Goal: Task Accomplishment & Management: Complete application form

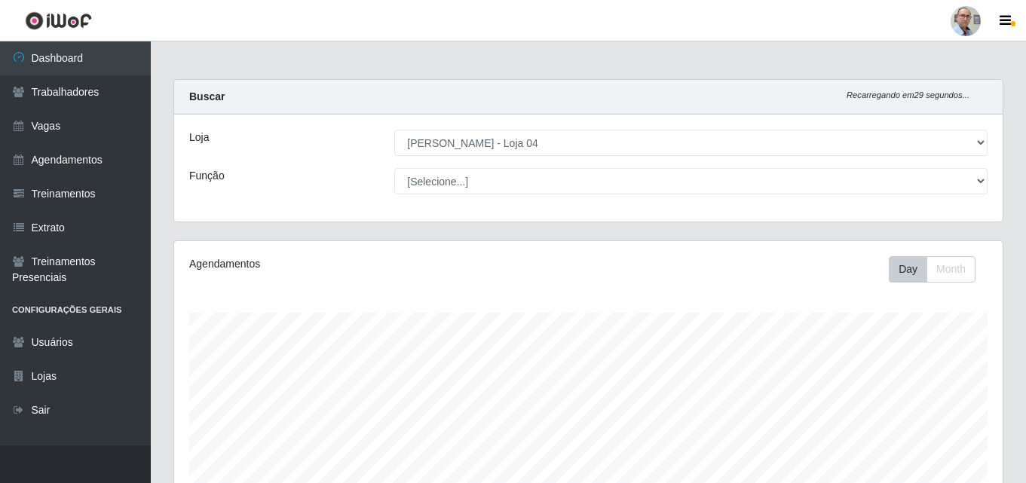
select select "251"
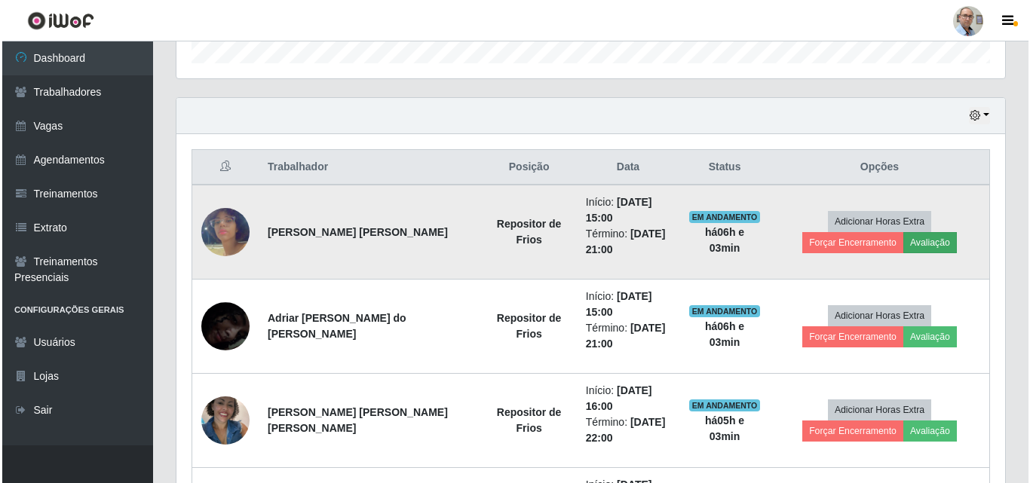
scroll to position [313, 828]
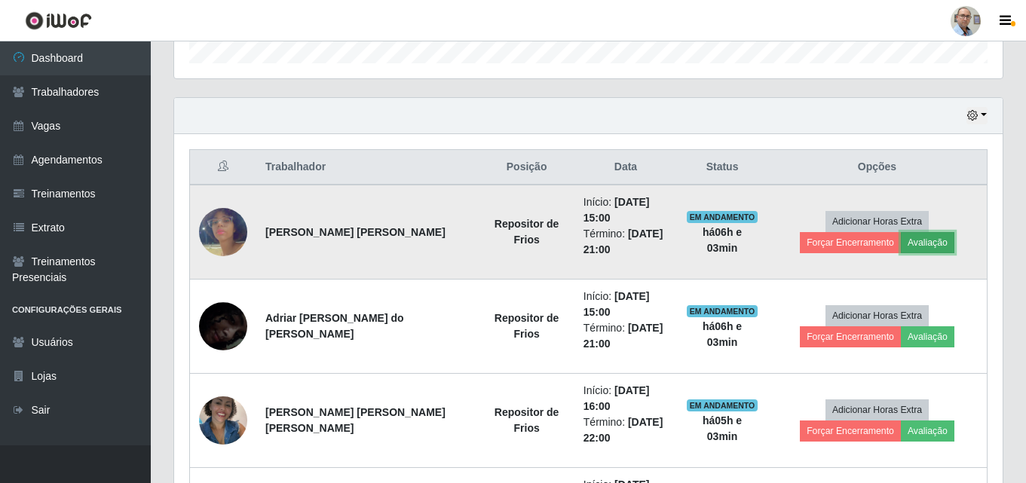
click at [901, 245] on button "Avaliação" at bounding box center [928, 242] width 54 height 21
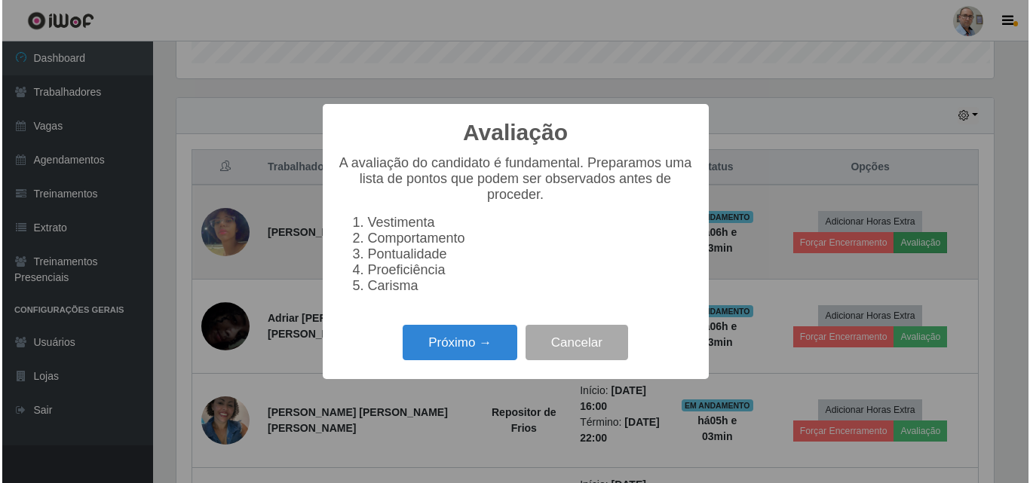
scroll to position [313, 821]
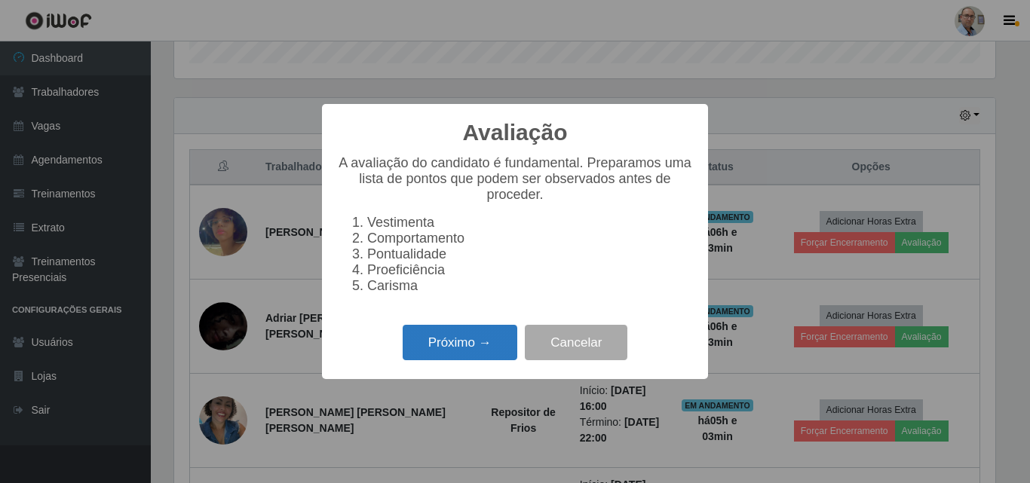
click at [464, 355] on button "Próximo →" at bounding box center [460, 342] width 115 height 35
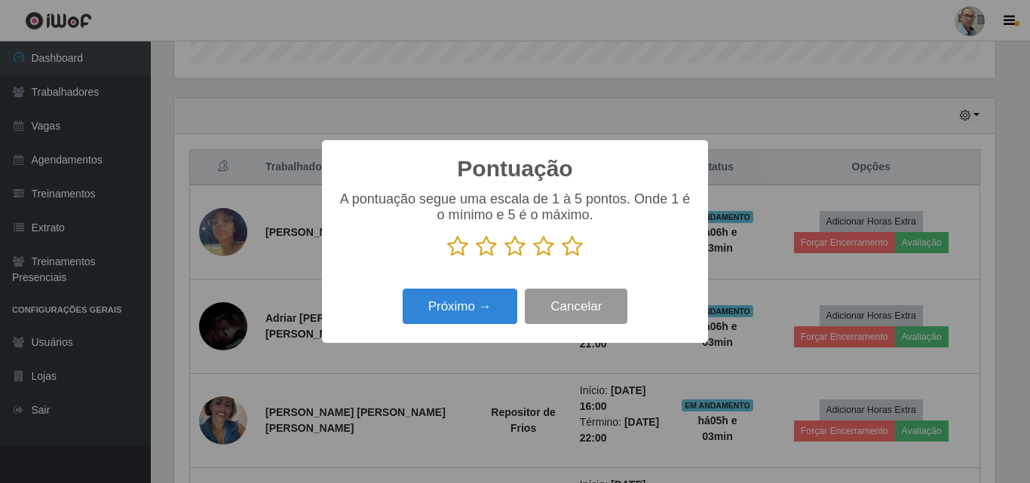
scroll to position [753480, 752972]
click at [568, 246] on icon at bounding box center [572, 246] width 21 height 23
click at [562, 258] on input "radio" at bounding box center [562, 258] width 0 height 0
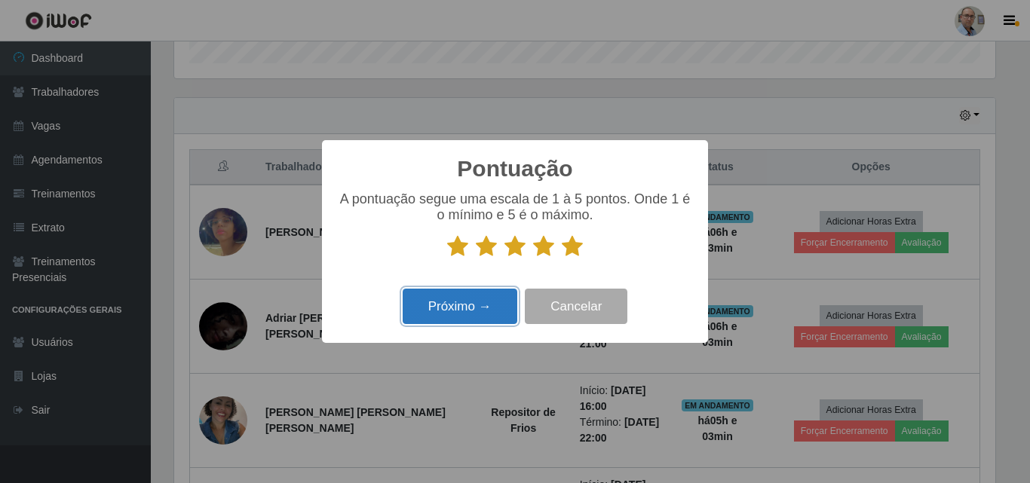
click at [466, 312] on button "Próximo →" at bounding box center [460, 306] width 115 height 35
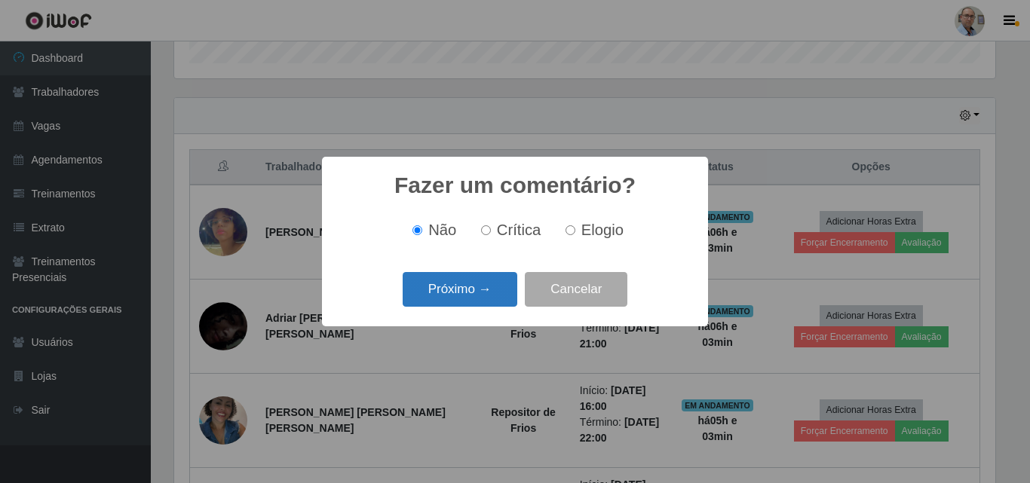
click at [443, 294] on button "Próximo →" at bounding box center [460, 289] width 115 height 35
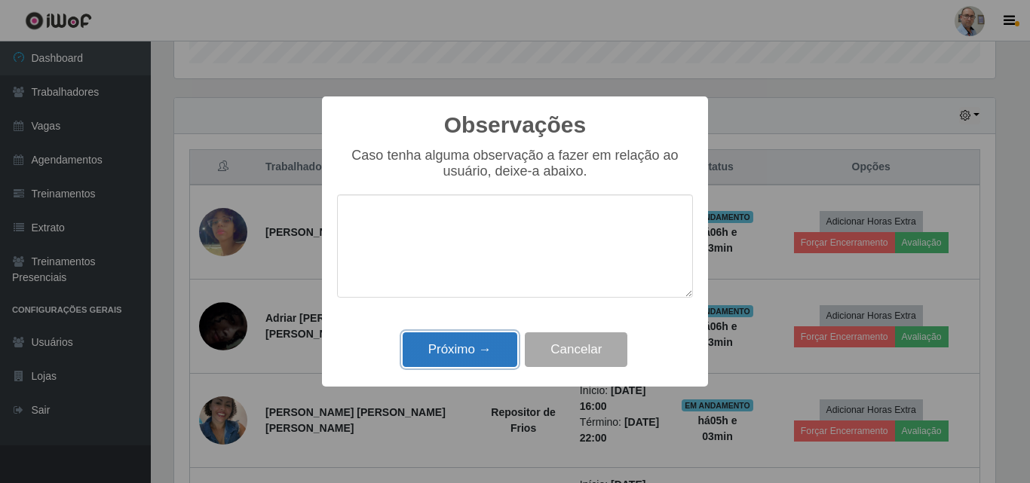
click at [449, 350] on button "Próximo →" at bounding box center [460, 349] width 115 height 35
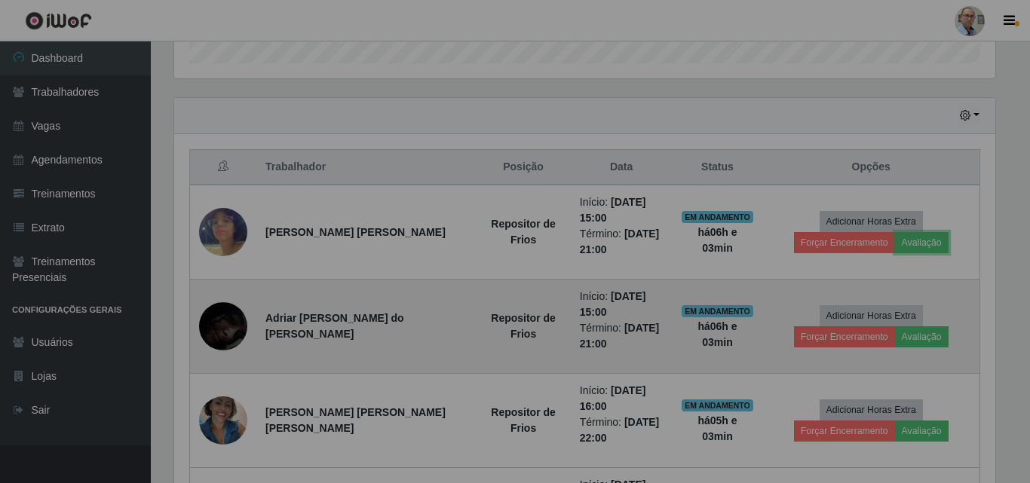
scroll to position [313, 828]
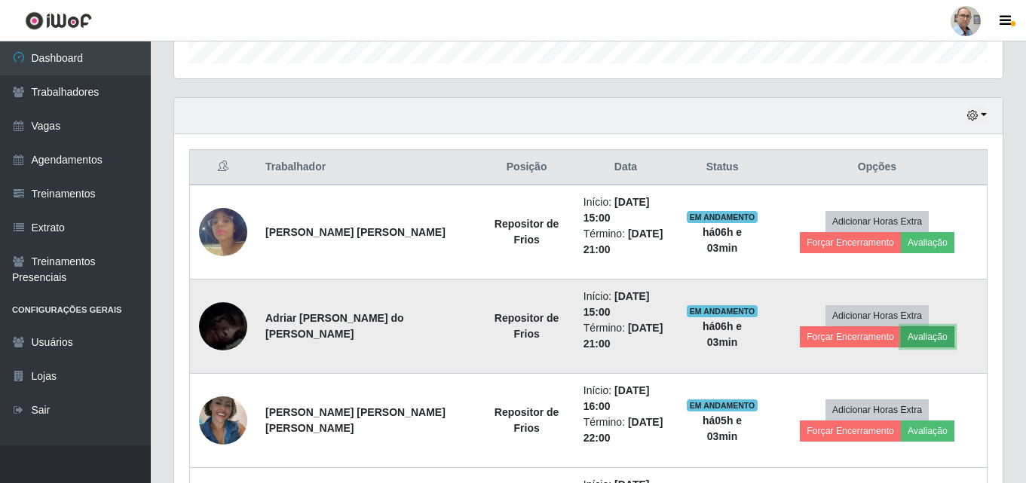
click at [901, 335] on button "Avaliação" at bounding box center [928, 336] width 54 height 21
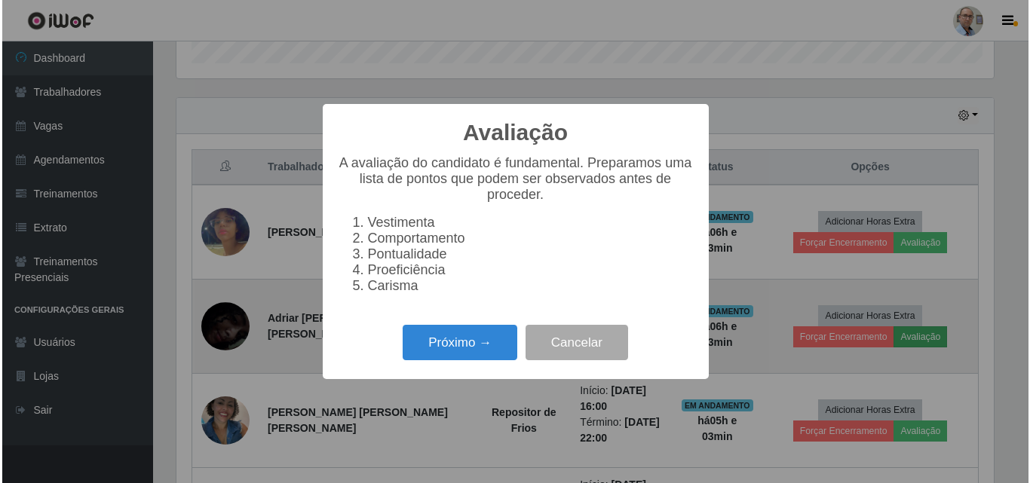
scroll to position [313, 821]
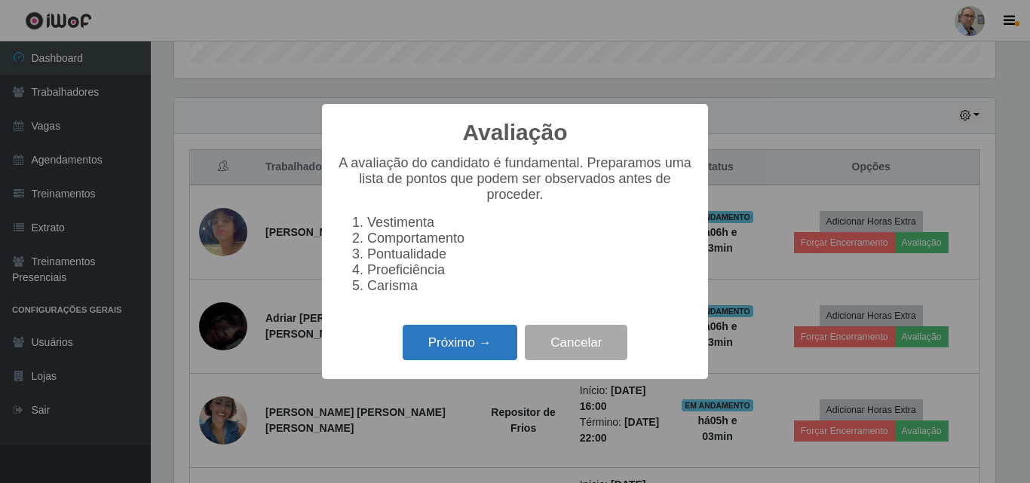
click at [453, 341] on button "Próximo →" at bounding box center [460, 342] width 115 height 35
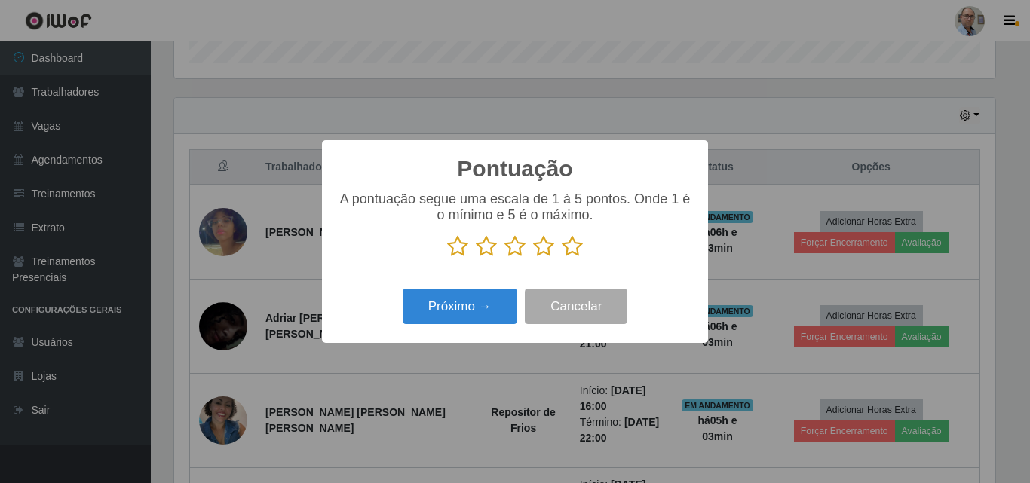
scroll to position [753480, 752972]
click at [574, 249] on icon at bounding box center [572, 246] width 21 height 23
click at [562, 258] on input "radio" at bounding box center [562, 258] width 0 height 0
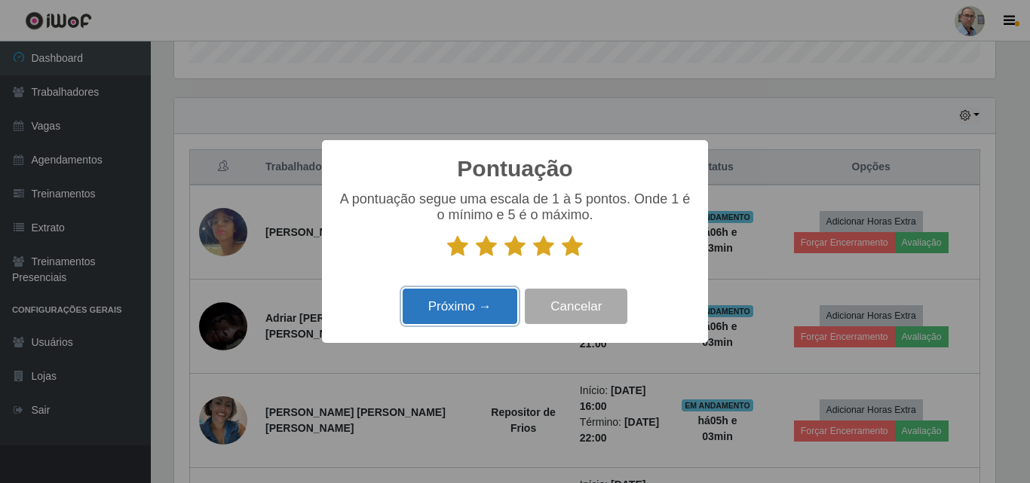
click at [509, 311] on button "Próximo →" at bounding box center [460, 306] width 115 height 35
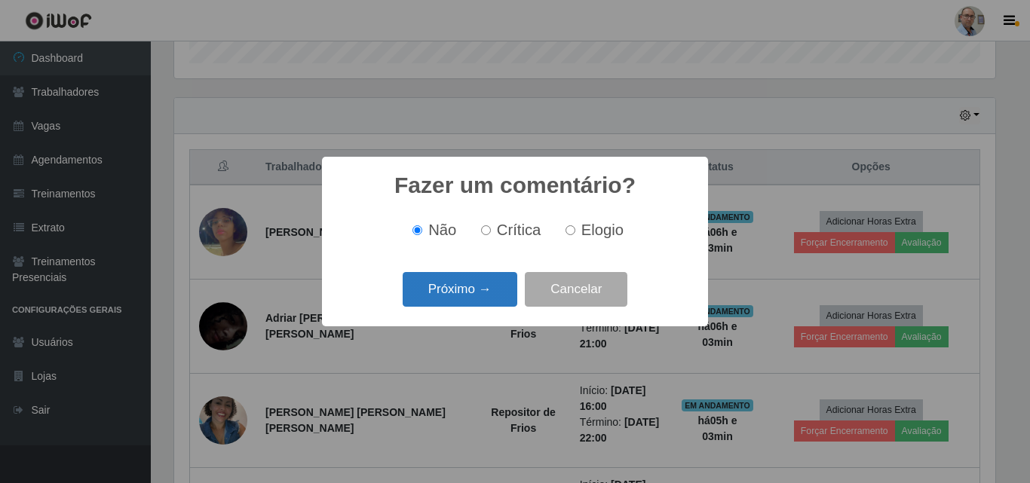
click at [452, 295] on button "Próximo →" at bounding box center [460, 289] width 115 height 35
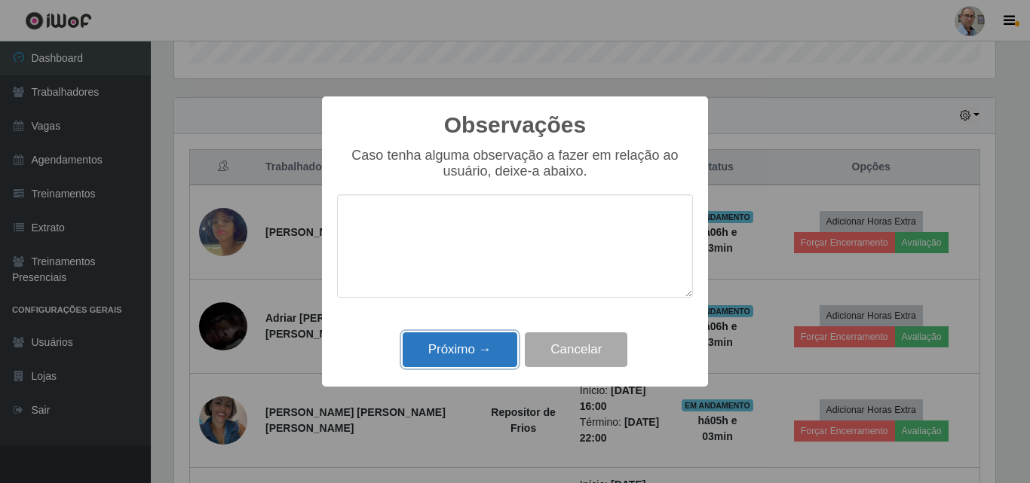
click at [440, 351] on button "Próximo →" at bounding box center [460, 349] width 115 height 35
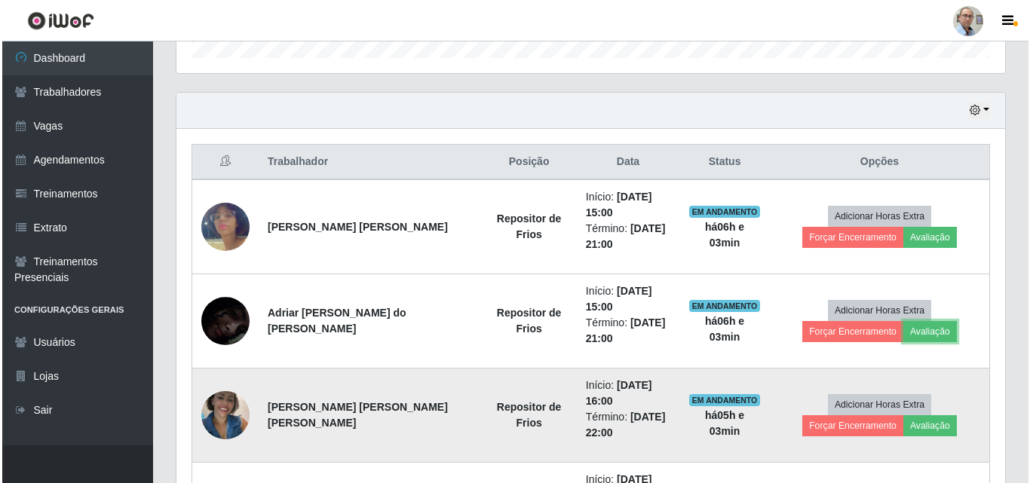
scroll to position [476, 0]
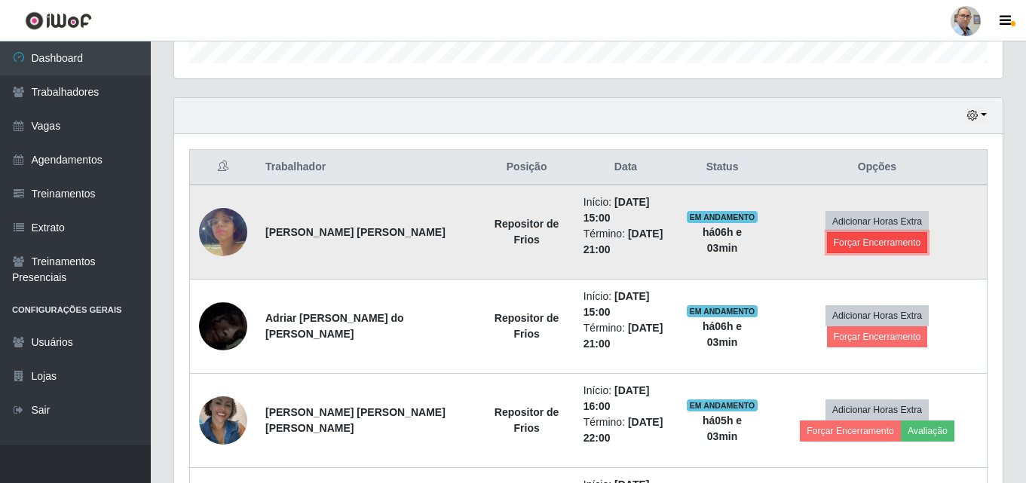
click at [928, 232] on button "Forçar Encerramento" at bounding box center [877, 242] width 101 height 21
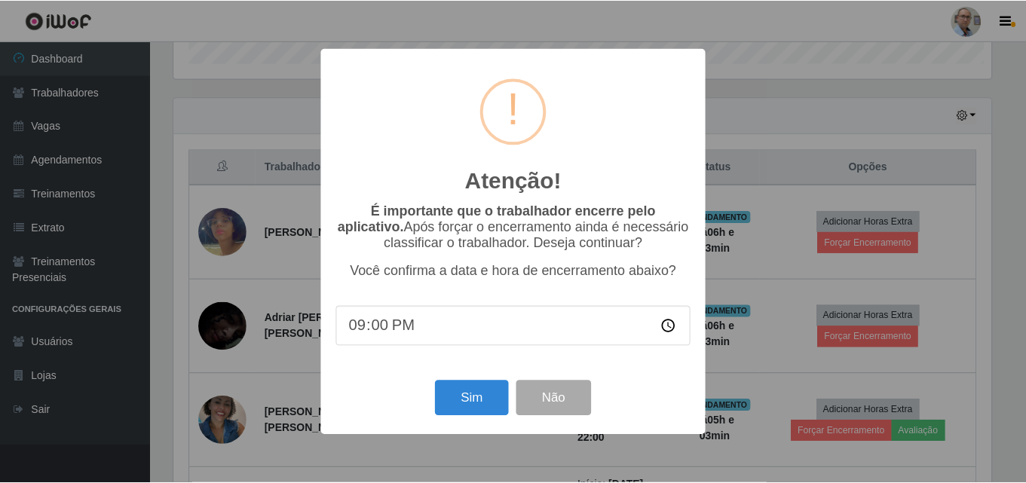
scroll to position [313, 821]
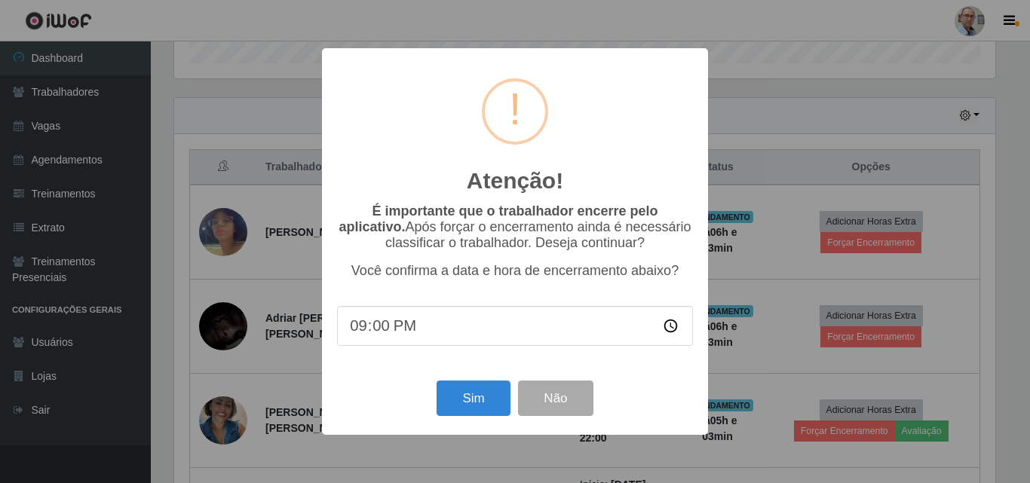
click at [436, 413] on div "Sim Não" at bounding box center [515, 398] width 356 height 43
click at [460, 409] on button "Sim" at bounding box center [472, 398] width 73 height 35
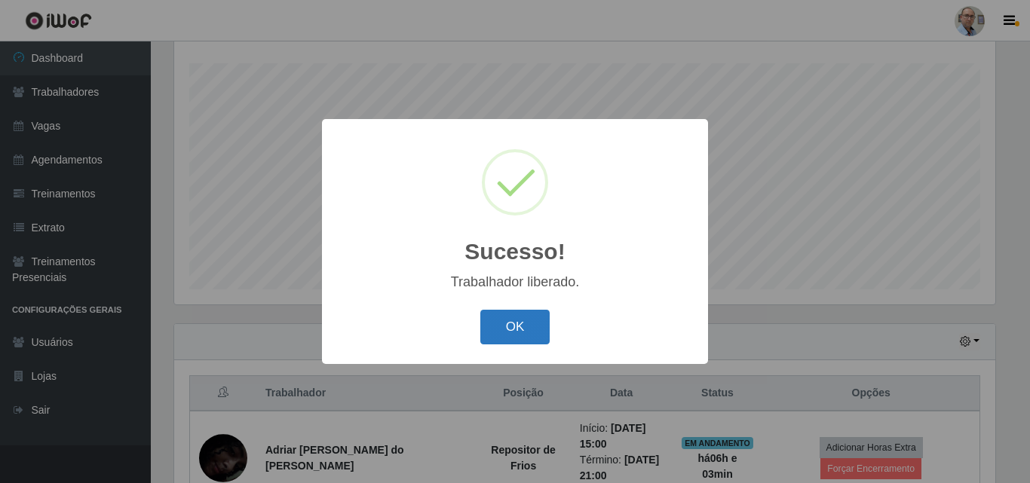
click at [493, 330] on button "OK" at bounding box center [515, 327] width 70 height 35
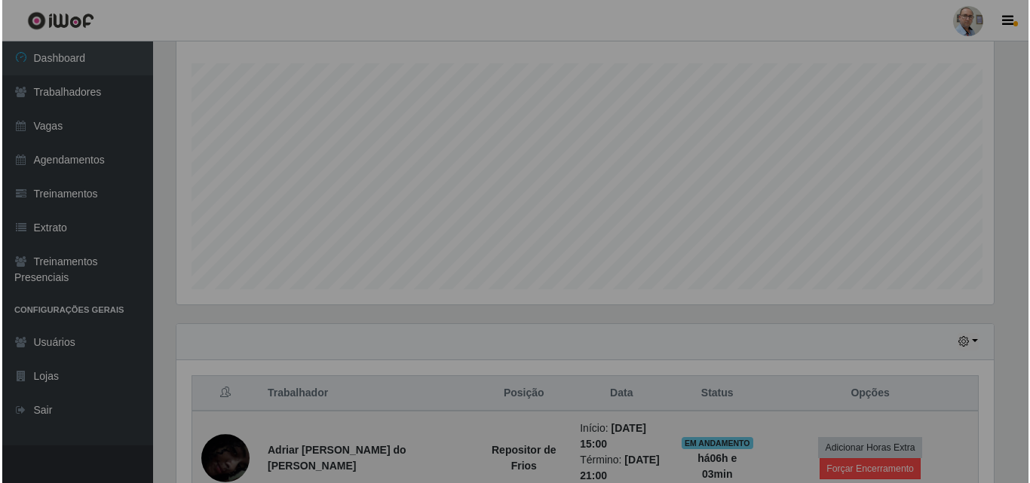
scroll to position [313, 828]
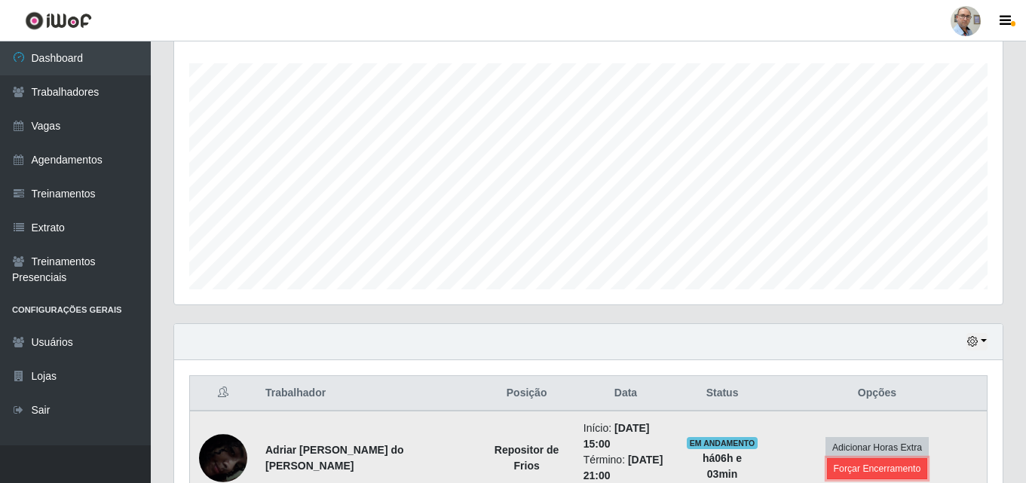
click at [926, 458] on button "Forçar Encerramento" at bounding box center [877, 468] width 101 height 21
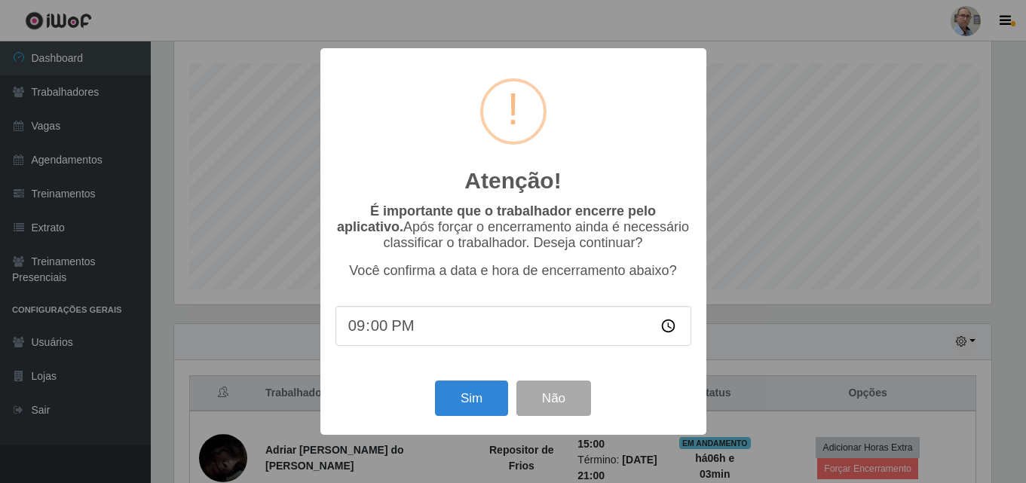
scroll to position [313, 821]
click at [477, 393] on button "Sim" at bounding box center [472, 398] width 73 height 35
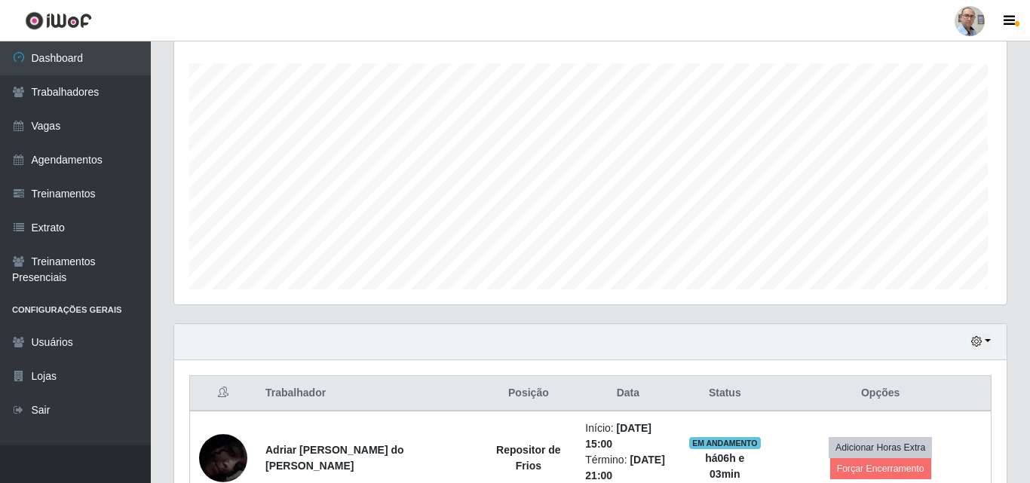
scroll to position [0, 0]
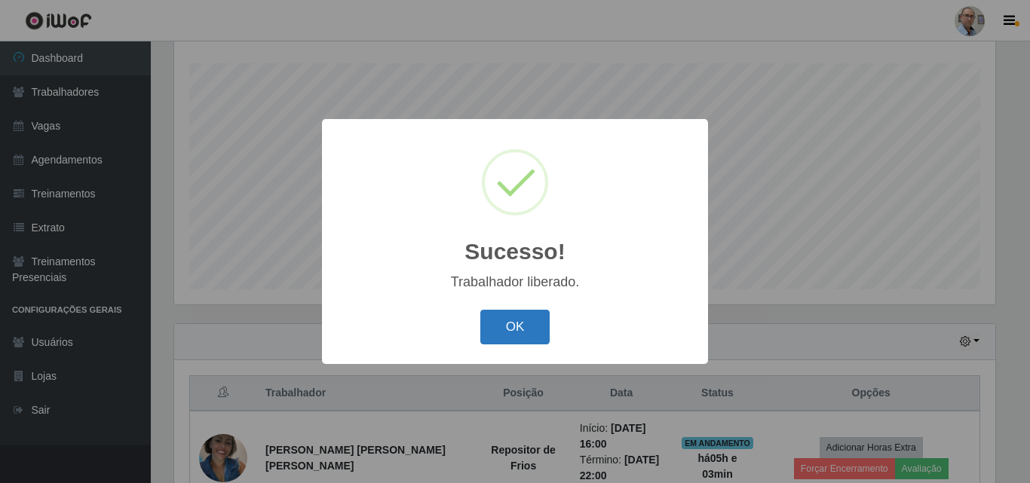
click at [501, 320] on button "OK" at bounding box center [515, 327] width 70 height 35
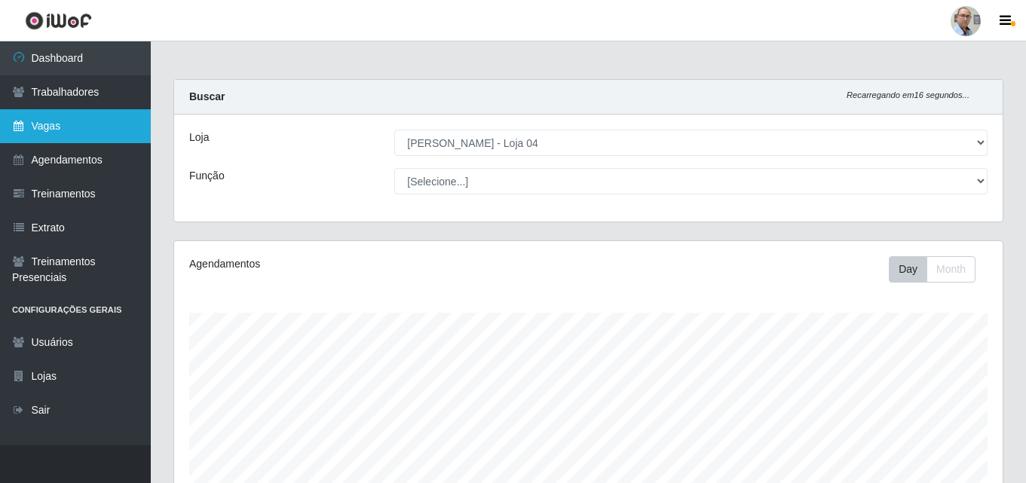
click at [49, 122] on link "Vagas" at bounding box center [75, 126] width 151 height 34
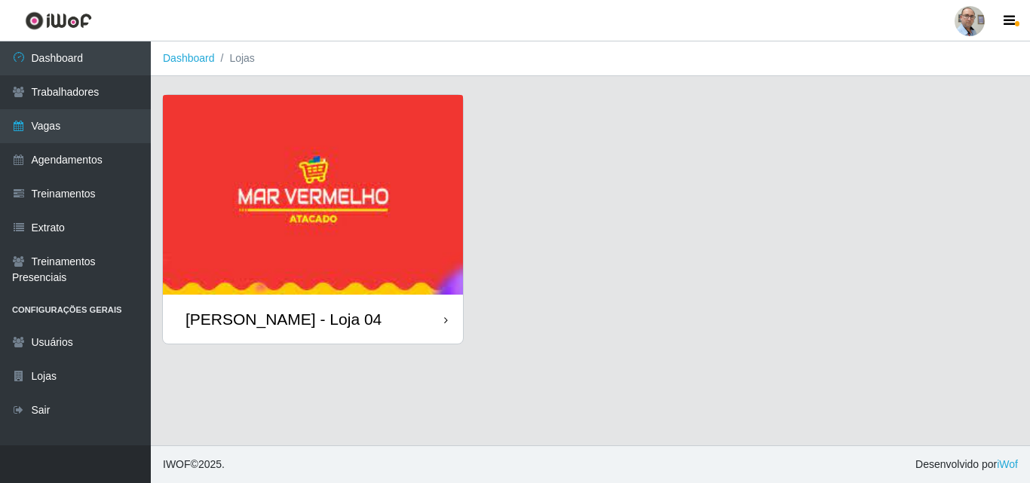
click at [277, 321] on div "[PERSON_NAME] - Loja 04" at bounding box center [283, 319] width 196 height 19
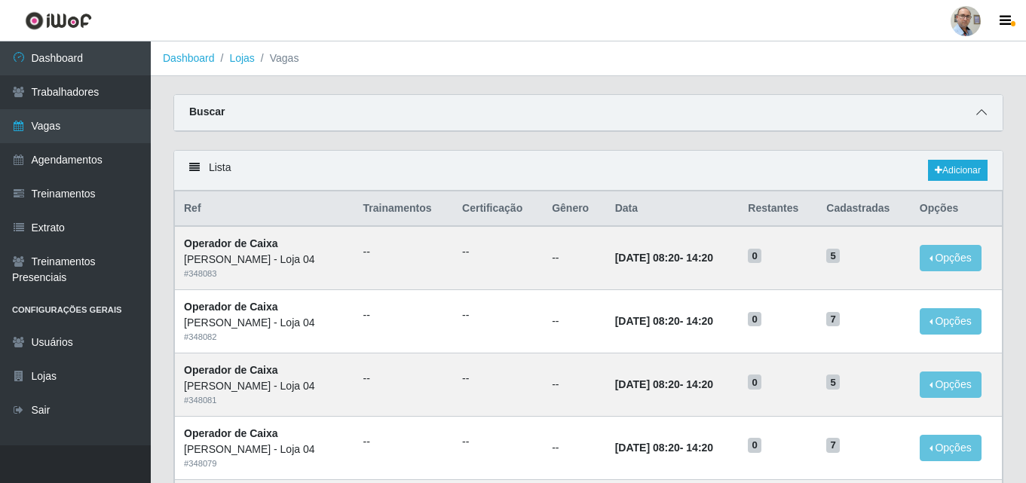
click at [981, 118] on icon at bounding box center [981, 112] width 11 height 11
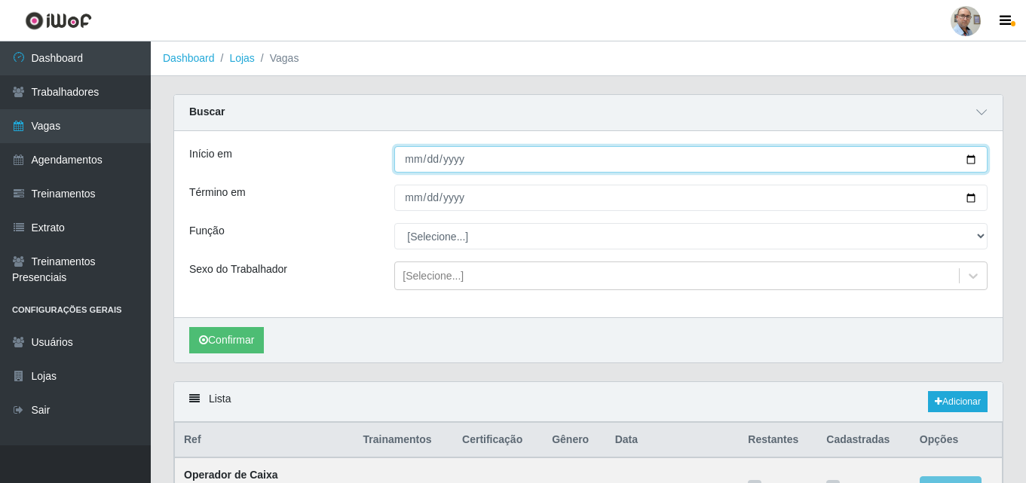
click at [969, 161] on input "Início em" at bounding box center [690, 159] width 593 height 26
type input "[DATE]"
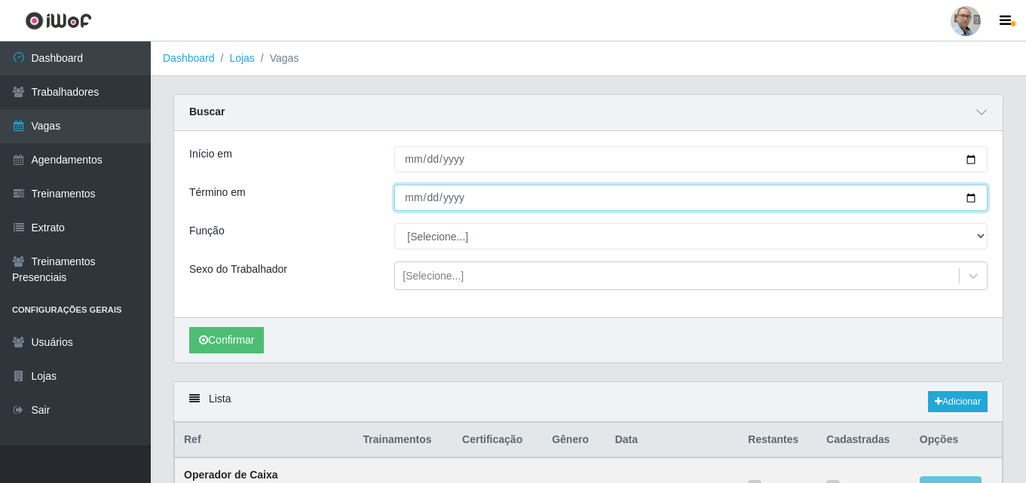
click at [975, 196] on input "Término em" at bounding box center [690, 198] width 593 height 26
type input "[DATE]"
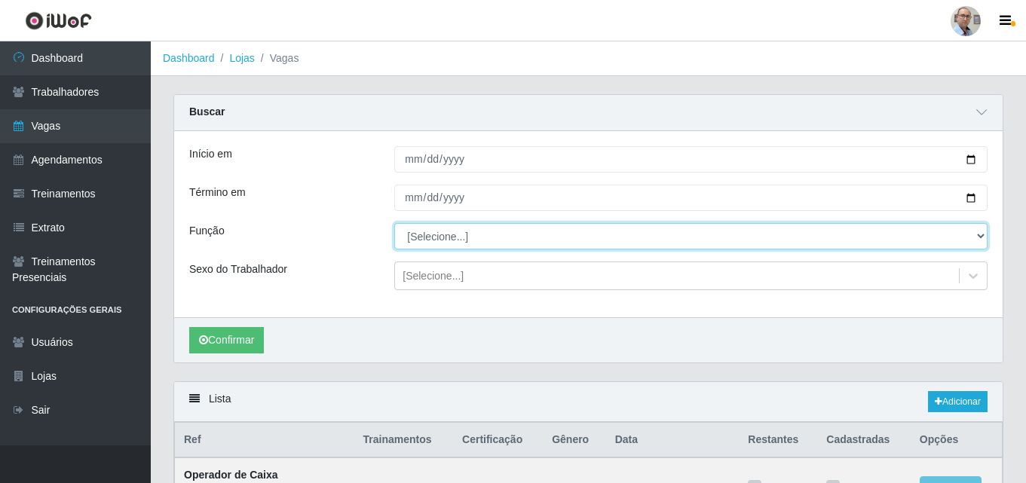
click at [436, 241] on select "[Selecione...] ASG ASG + ASG ++ Auxiliar de Depósito Auxiliar de Depósito + Aux…" at bounding box center [690, 236] width 593 height 26
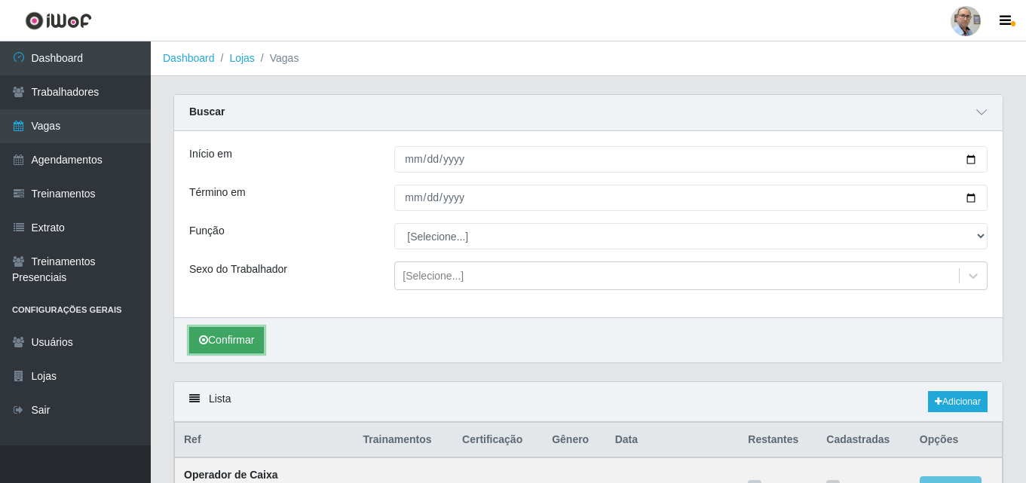
click at [255, 338] on button "Confirmar" at bounding box center [226, 340] width 75 height 26
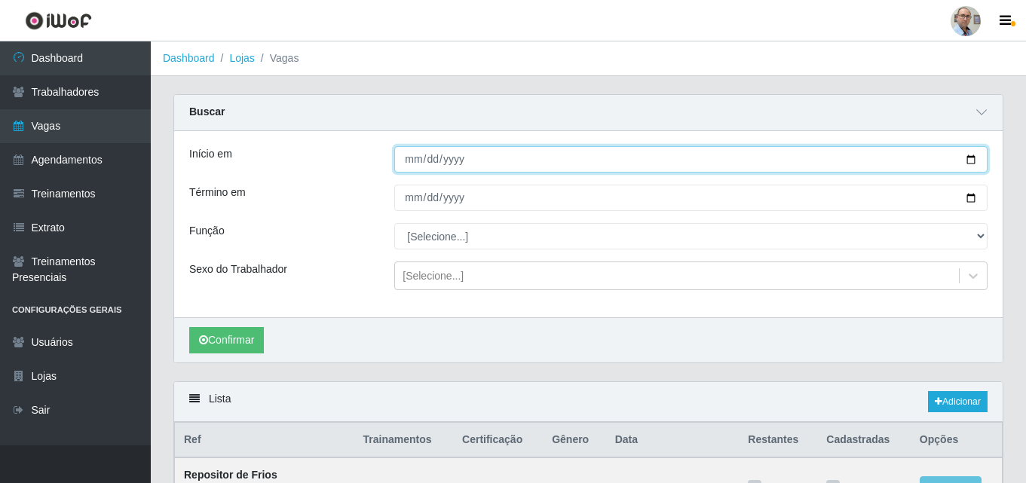
click at [972, 159] on input "[DATE]" at bounding box center [690, 159] width 593 height 26
type input "[DATE]"
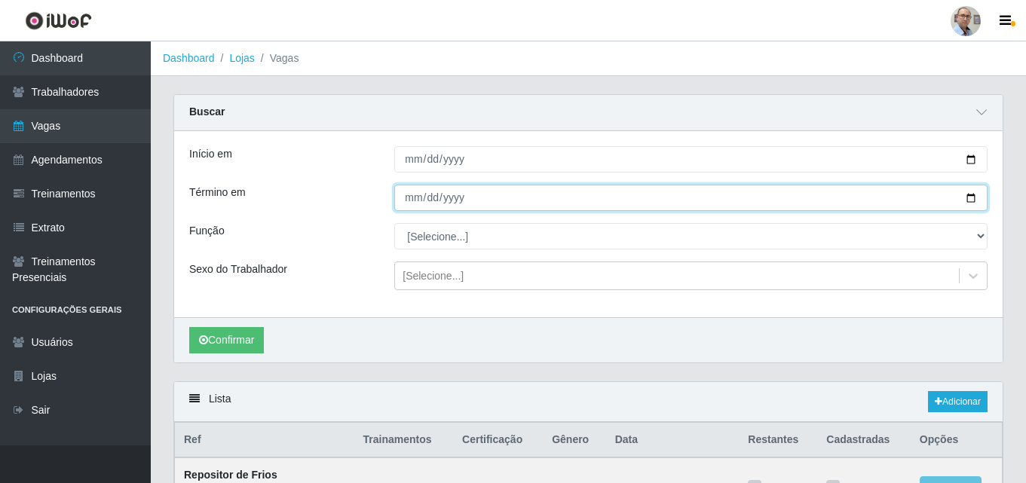
click at [970, 201] on input "[DATE]" at bounding box center [690, 198] width 593 height 26
type input "[DATE]"
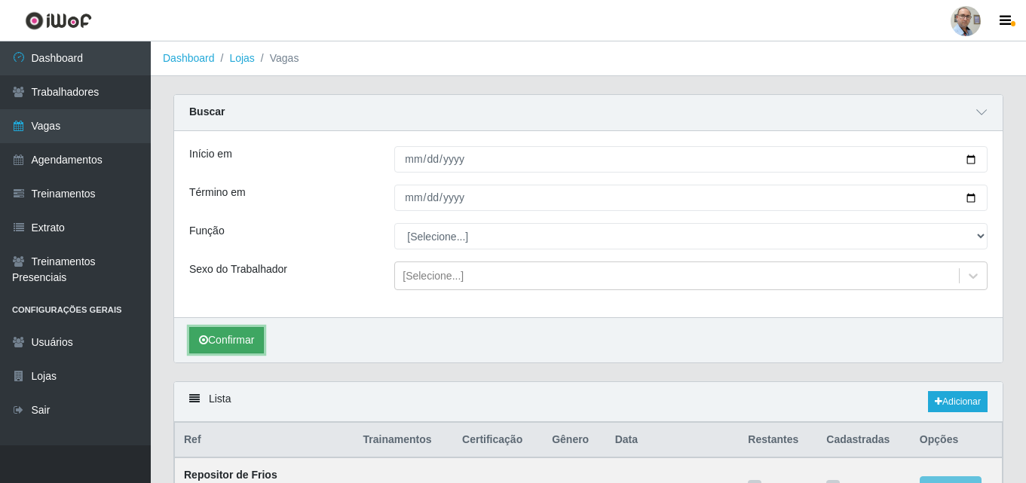
click at [247, 346] on button "Confirmar" at bounding box center [226, 340] width 75 height 26
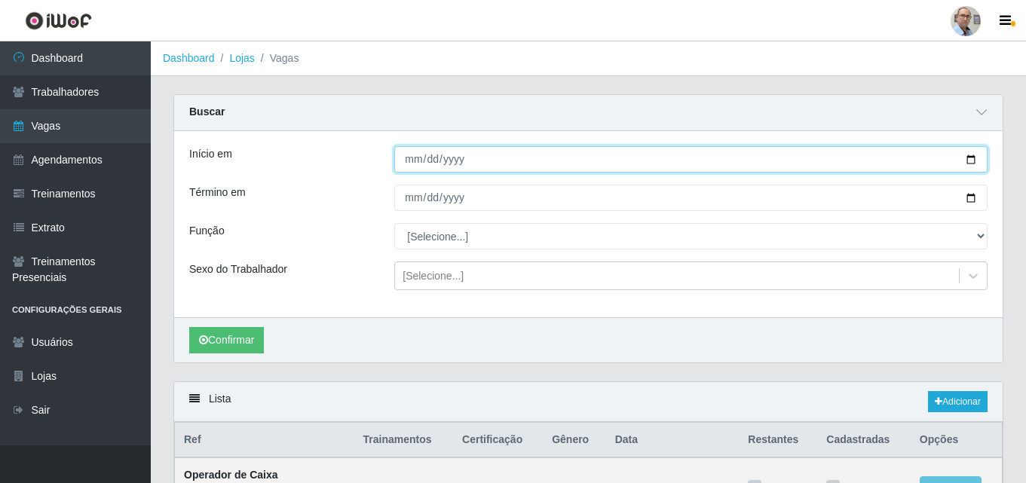
click at [975, 160] on input "[DATE]" at bounding box center [690, 159] width 593 height 26
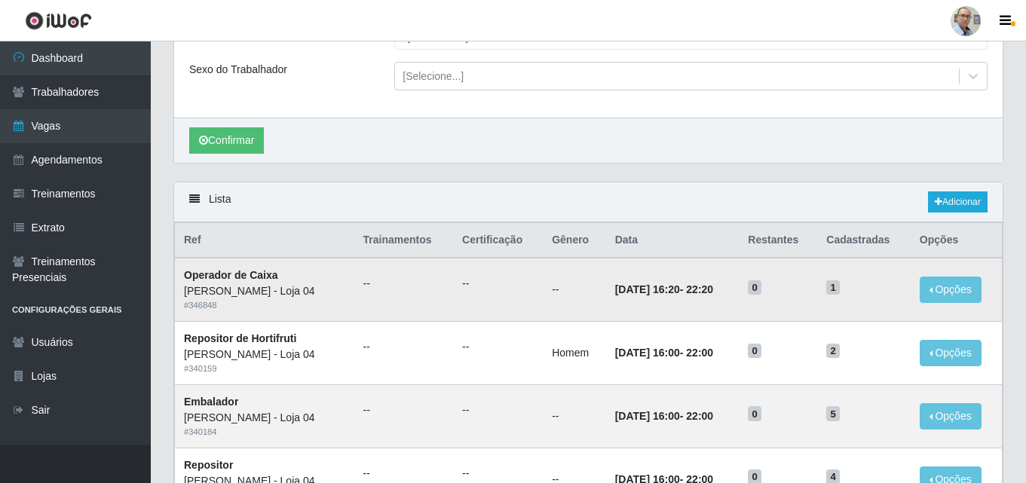
scroll to position [226, 0]
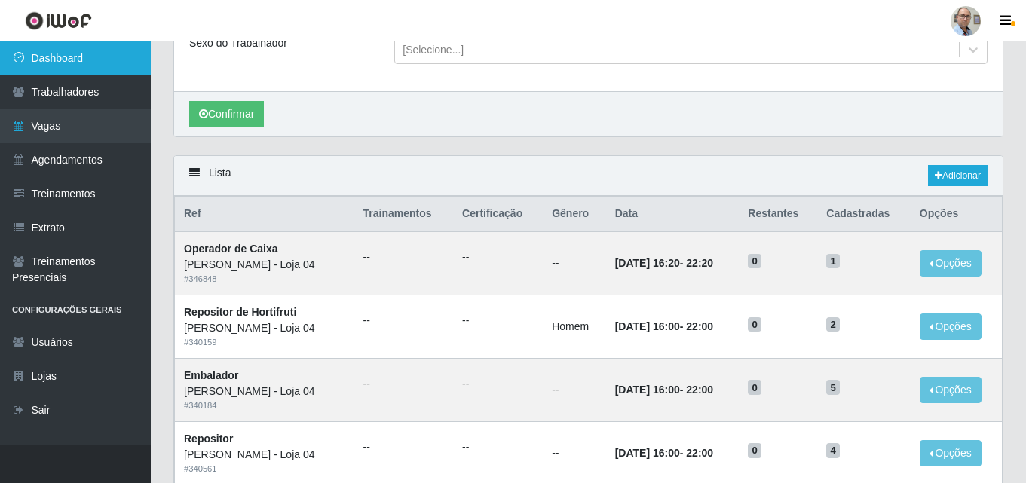
click at [59, 66] on link "Dashboard" at bounding box center [75, 58] width 151 height 34
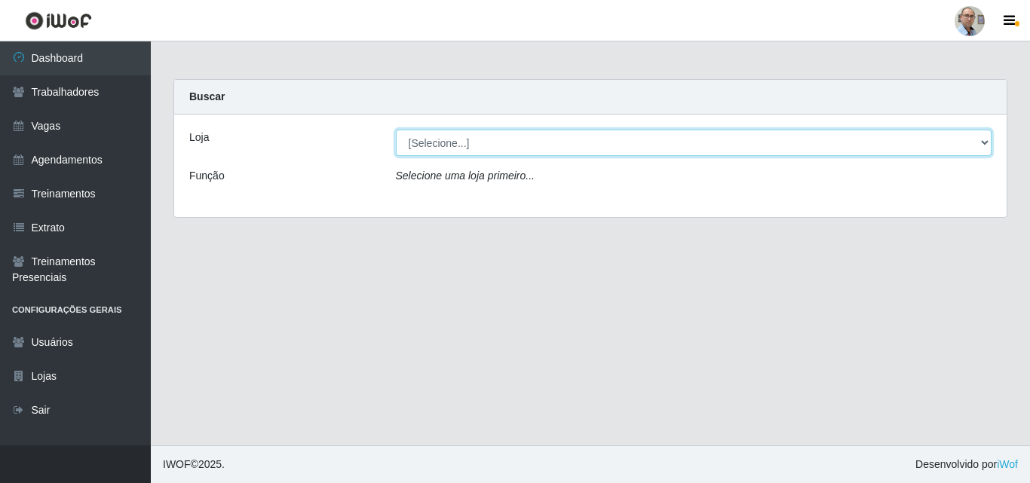
click at [465, 140] on select "[Selecione...] Mar Vermelho - Loja 04" at bounding box center [694, 143] width 596 height 26
select select "251"
click at [396, 130] on select "[Selecione...] Mar Vermelho - Loja 04" at bounding box center [694, 143] width 596 height 26
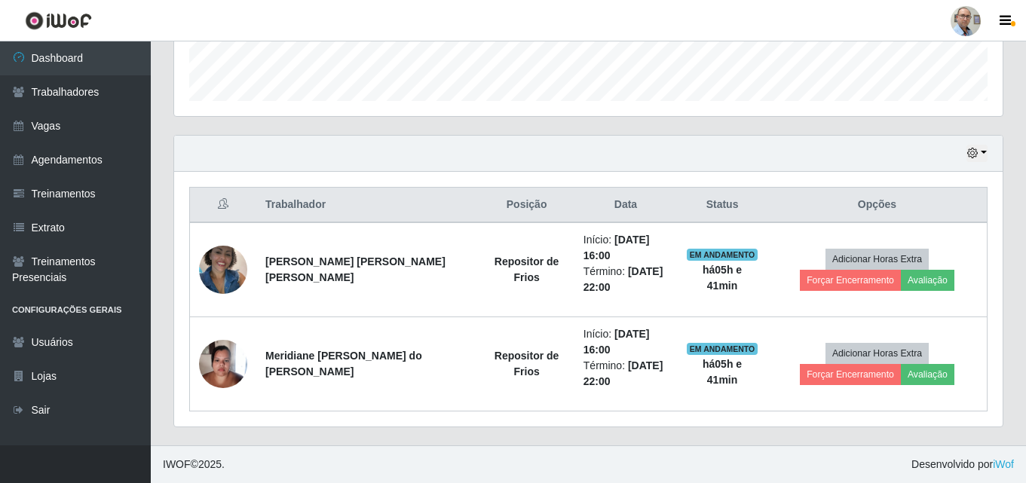
scroll to position [136, 0]
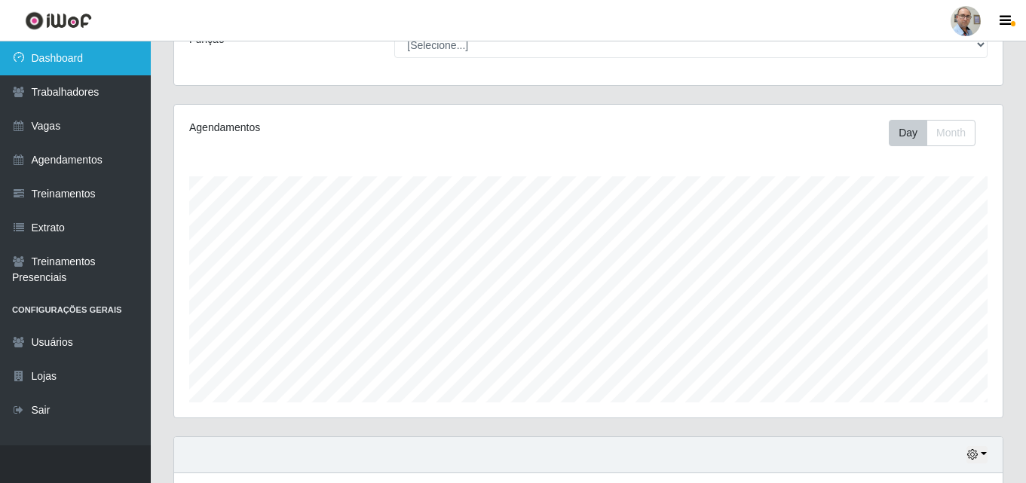
click at [64, 46] on link "Dashboard" at bounding box center [75, 58] width 151 height 34
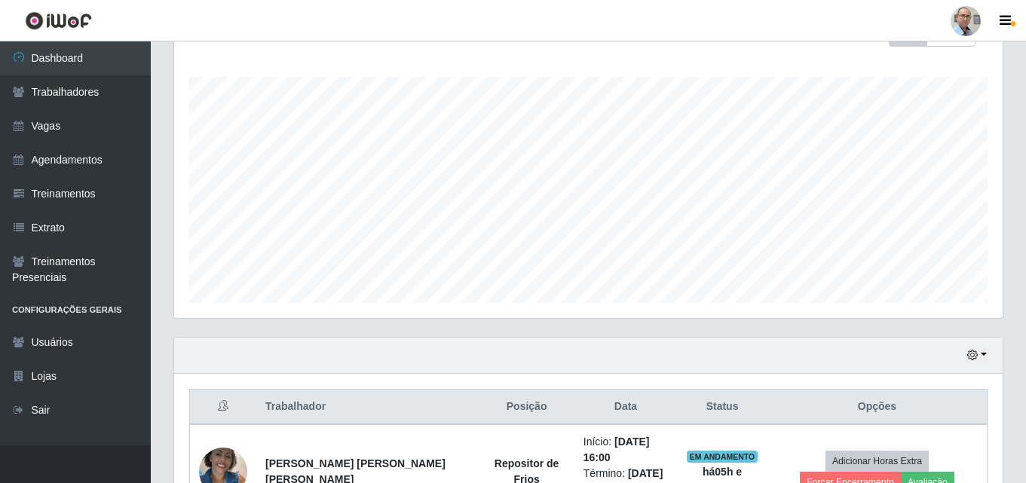
scroll to position [212, 0]
